Goal: Transaction & Acquisition: Purchase product/service

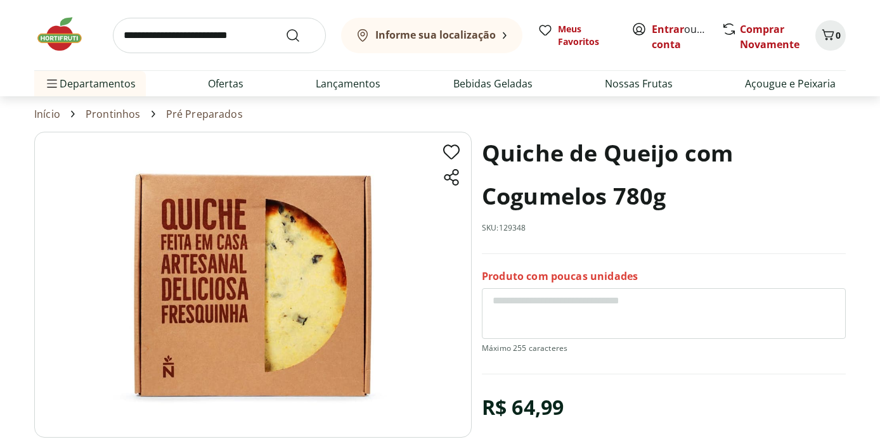
click at [229, 46] on input "search" at bounding box center [219, 36] width 213 height 36
type input "******"
click at [285, 28] on button "Submit Search" at bounding box center [300, 35] width 30 height 15
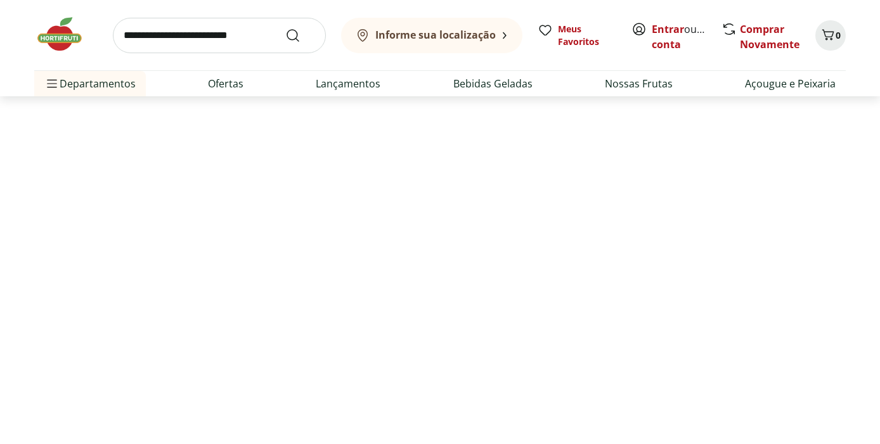
select select "**********"
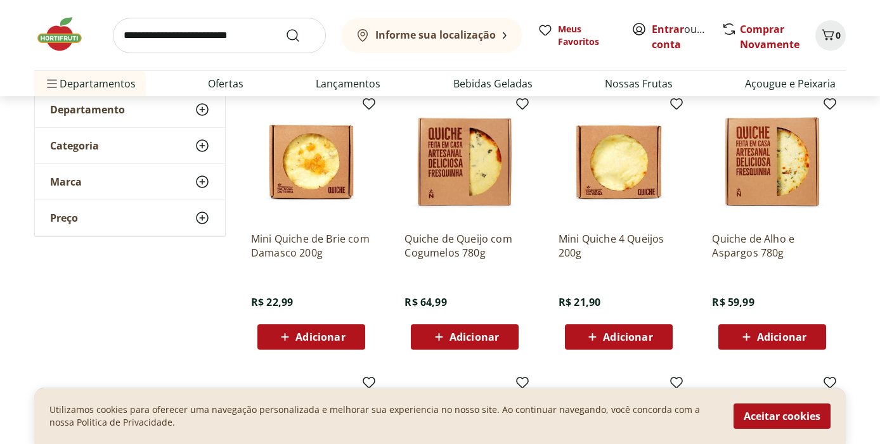
scroll to position [134, 0]
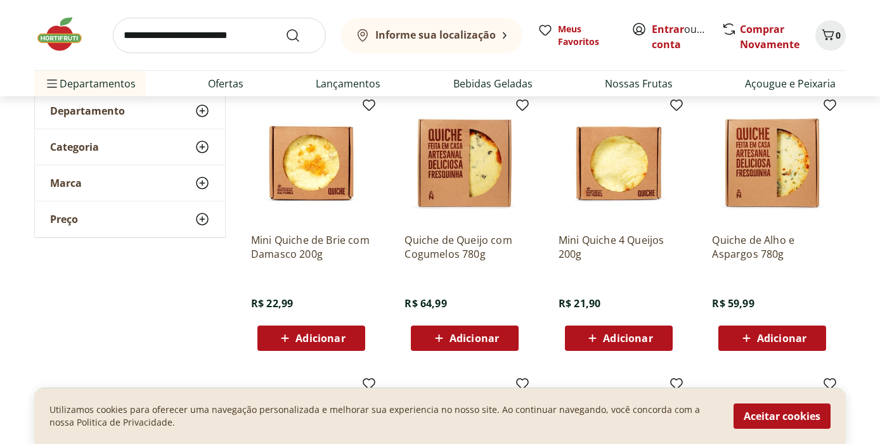
click at [466, 253] on p "Quiche de Queijo com Cogumelos 780g" at bounding box center [464, 247] width 120 height 28
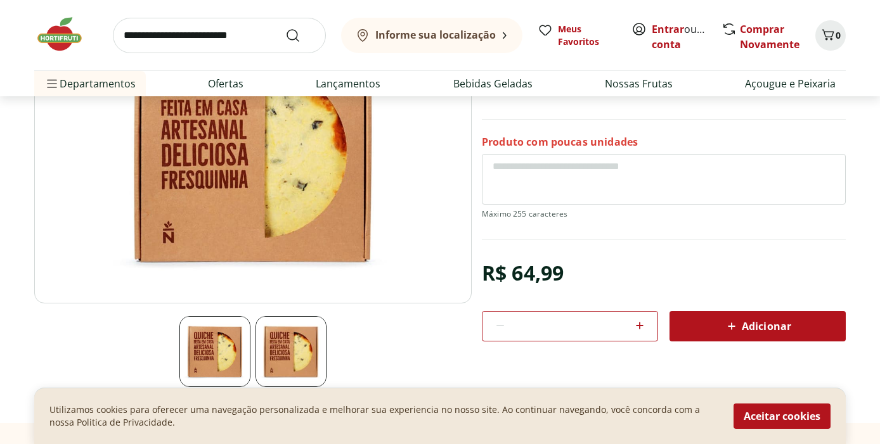
scroll to position [118, 0]
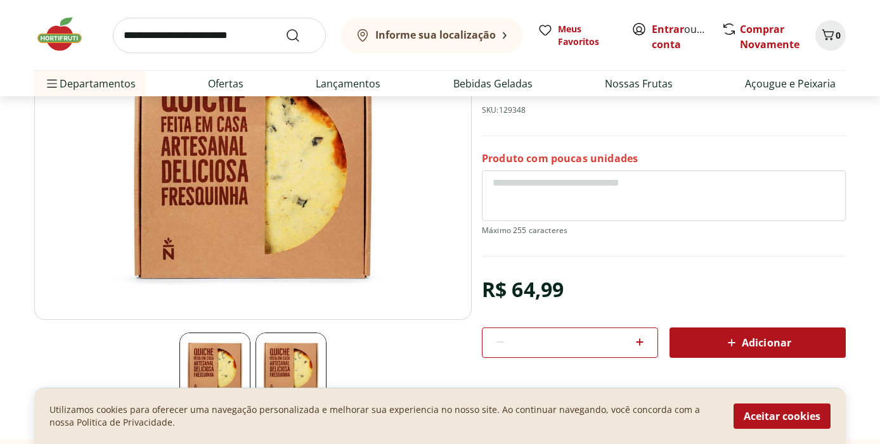
click at [270, 365] on img at bounding box center [290, 368] width 71 height 71
click at [214, 368] on img at bounding box center [214, 368] width 71 height 71
drag, startPoint x: 879, startPoint y: 120, endPoint x: 881, endPoint y: 176, distance: 55.2
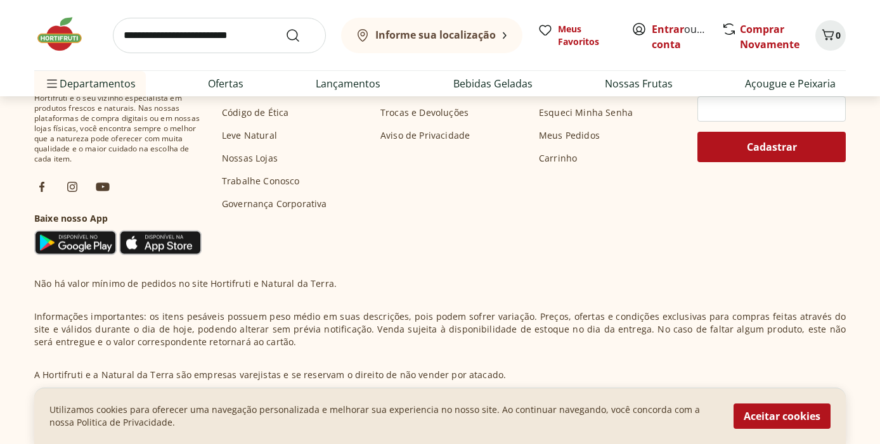
scroll to position [0, 0]
